Goal: Information Seeking & Learning: Get advice/opinions

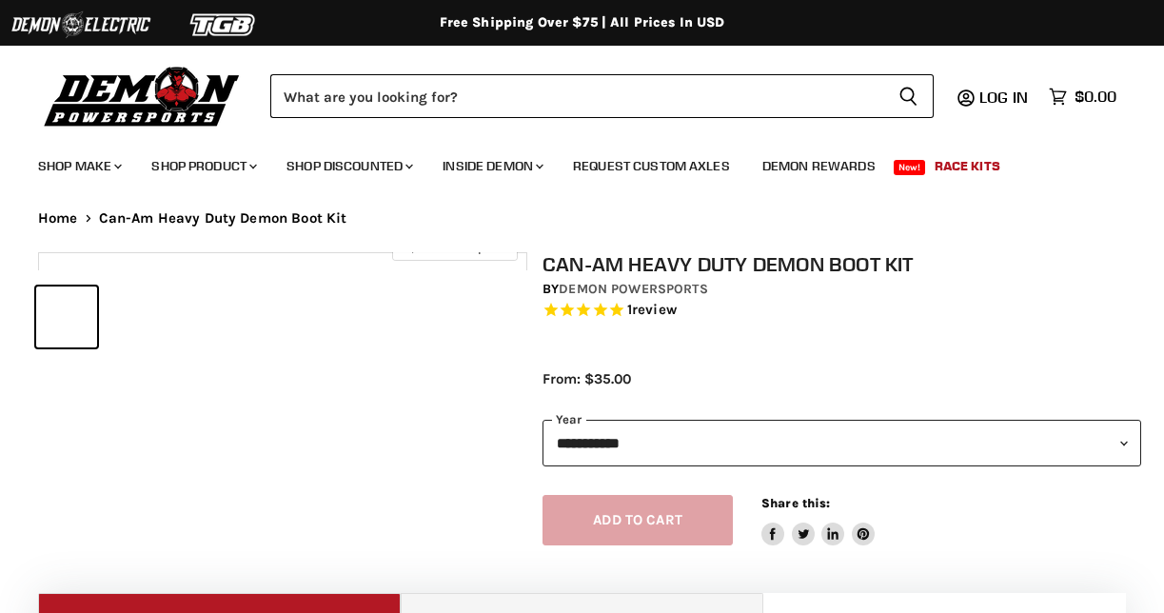
select select "******"
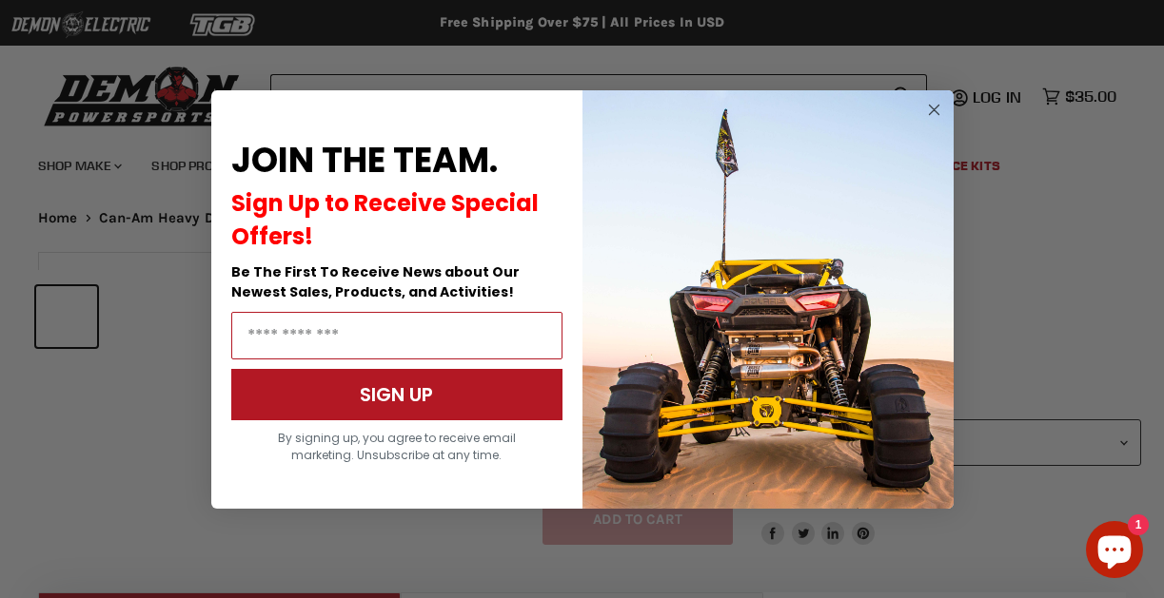
select select "******"
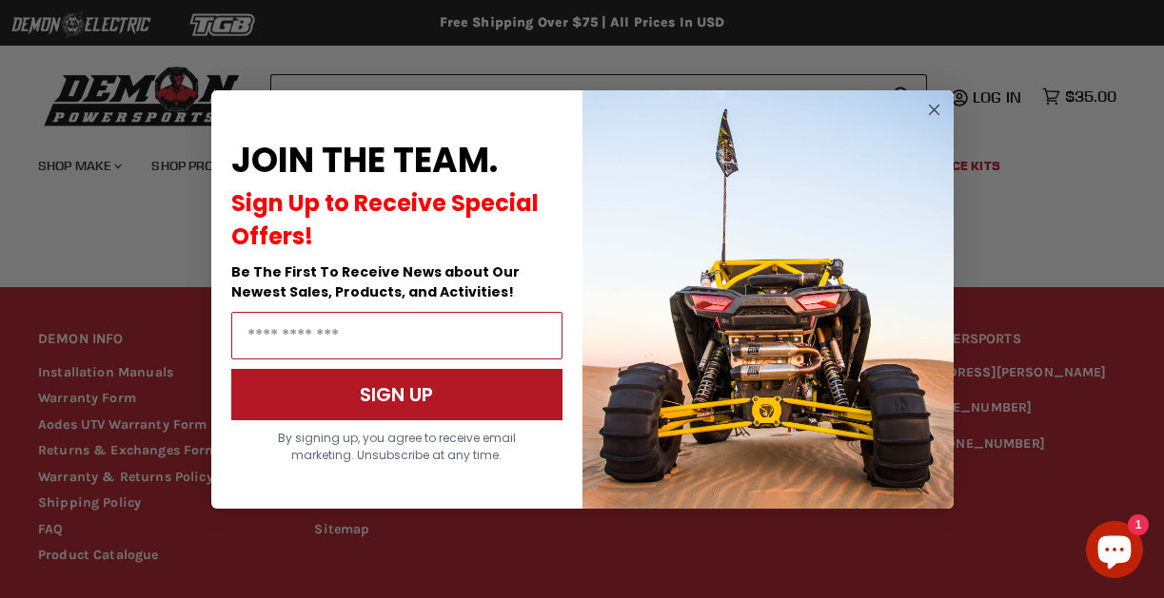
scroll to position [1952, 0]
